Goal: Task Accomplishment & Management: Manage account settings

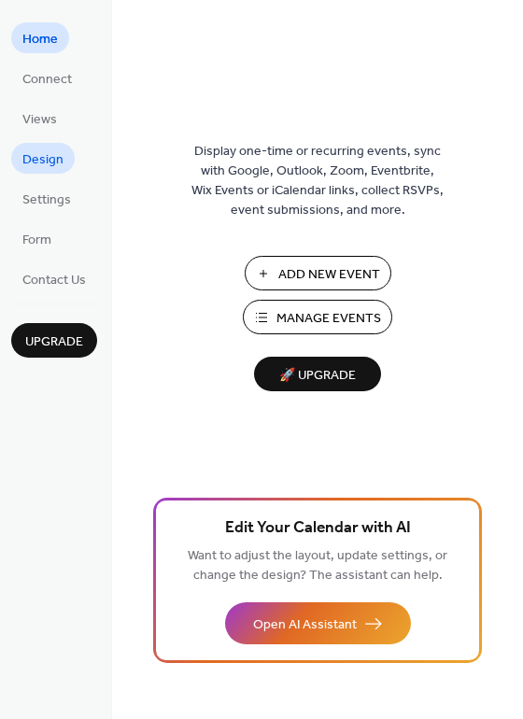
click at [58, 166] on span "Design" at bounding box center [42, 160] width 41 height 20
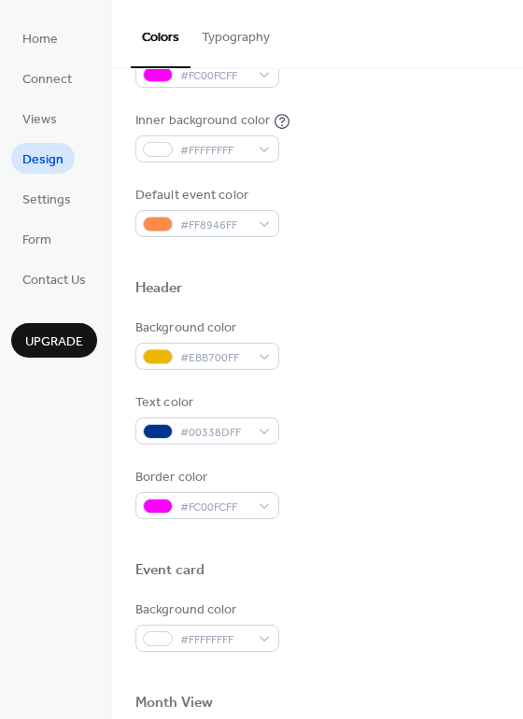
scroll to position [473, 0]
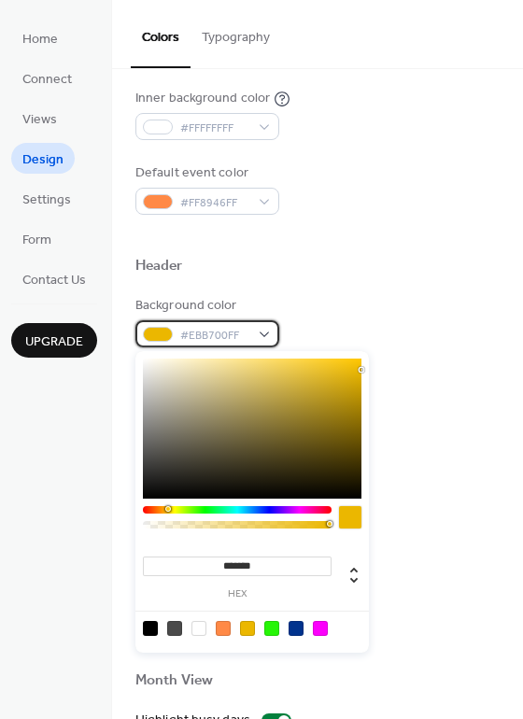
click at [268, 335] on div "#EBB700FF" at bounding box center [207, 333] width 144 height 27
drag, startPoint x: 361, startPoint y: 365, endPoint x: 361, endPoint y: 389, distance: 24.3
click at [361, 390] on div "******* hex" at bounding box center [251, 502] width 233 height 302
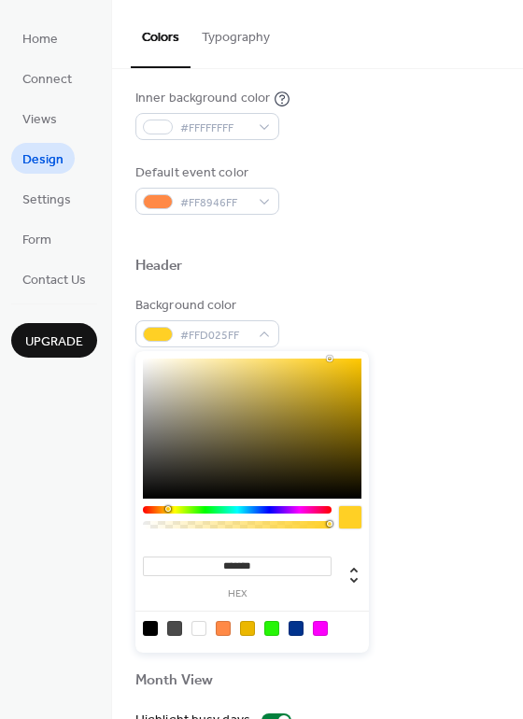
drag, startPoint x: 361, startPoint y: 366, endPoint x: 331, endPoint y: 341, distance: 39.1
click at [330, 341] on body "Home Connect Views Design Settings Form Contact Us Upgrade Design Upgrade Color…" at bounding box center [261, 359] width 523 height 719
type input "*******"
drag, startPoint x: 328, startPoint y: 361, endPoint x: 351, endPoint y: 359, distance: 23.4
click at [351, 359] on div at bounding box center [252, 429] width 219 height 140
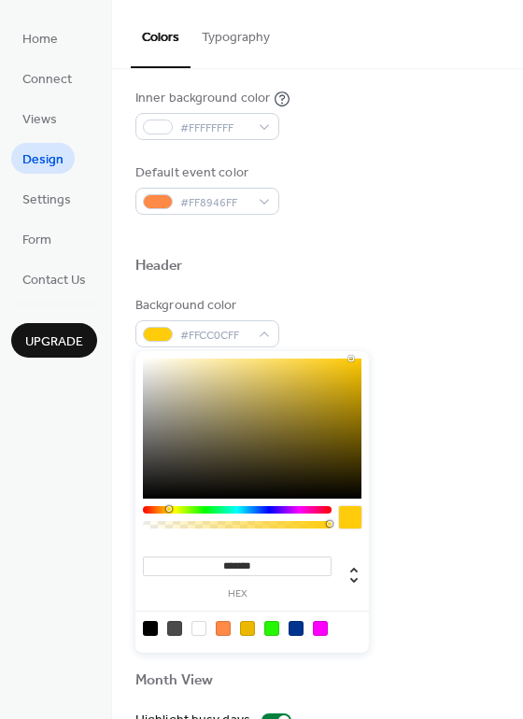
click at [445, 372] on div "Text color #00338DFF" at bounding box center [317, 396] width 364 height 51
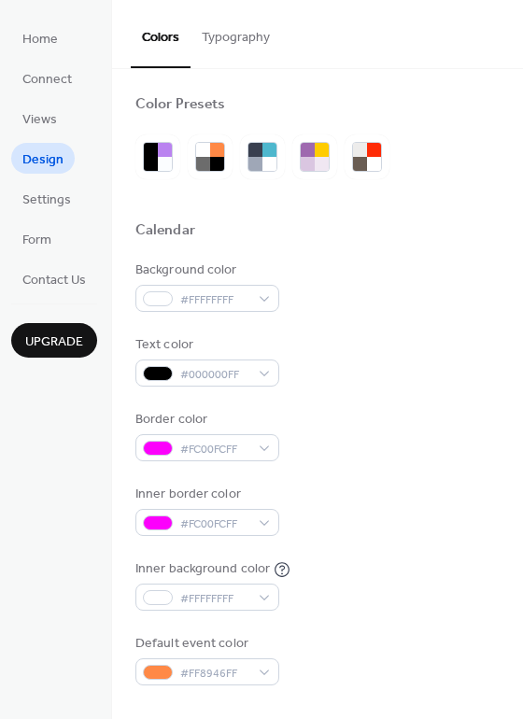
scroll to position [0, 0]
